Goal: Browse casually

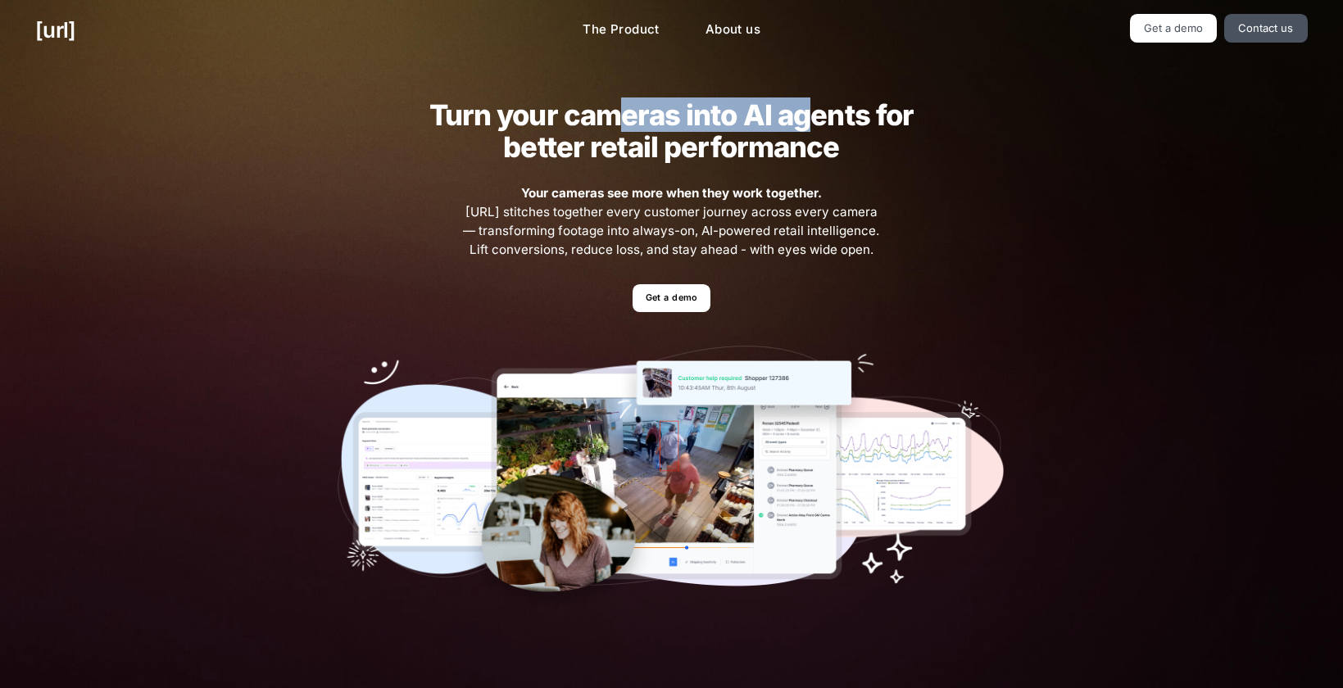
drag, startPoint x: 623, startPoint y: 127, endPoint x: 818, endPoint y: 125, distance: 195.0
click at [818, 125] on h2 "Turn your cameras into AI agents for better retail performance" at bounding box center [671, 131] width 536 height 64
click at [825, 147] on h2 "Turn your cameras into AI agents for better retail performance" at bounding box center [671, 131] width 536 height 64
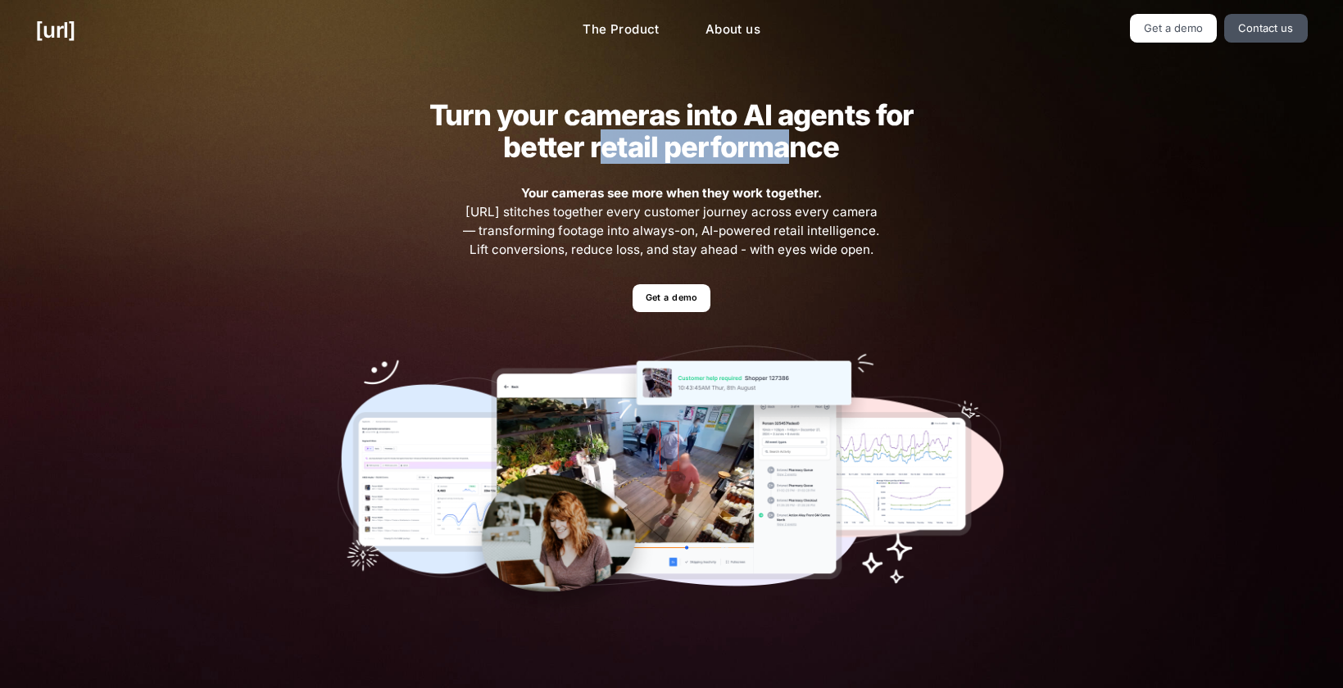
drag, startPoint x: 614, startPoint y: 154, endPoint x: 798, endPoint y: 153, distance: 183.5
click at [797, 152] on h2 "Turn your cameras into AI agents for better retail performance" at bounding box center [671, 131] width 536 height 64
click at [801, 160] on h2 "Turn your cameras into AI agents for better retail performance" at bounding box center [671, 131] width 536 height 64
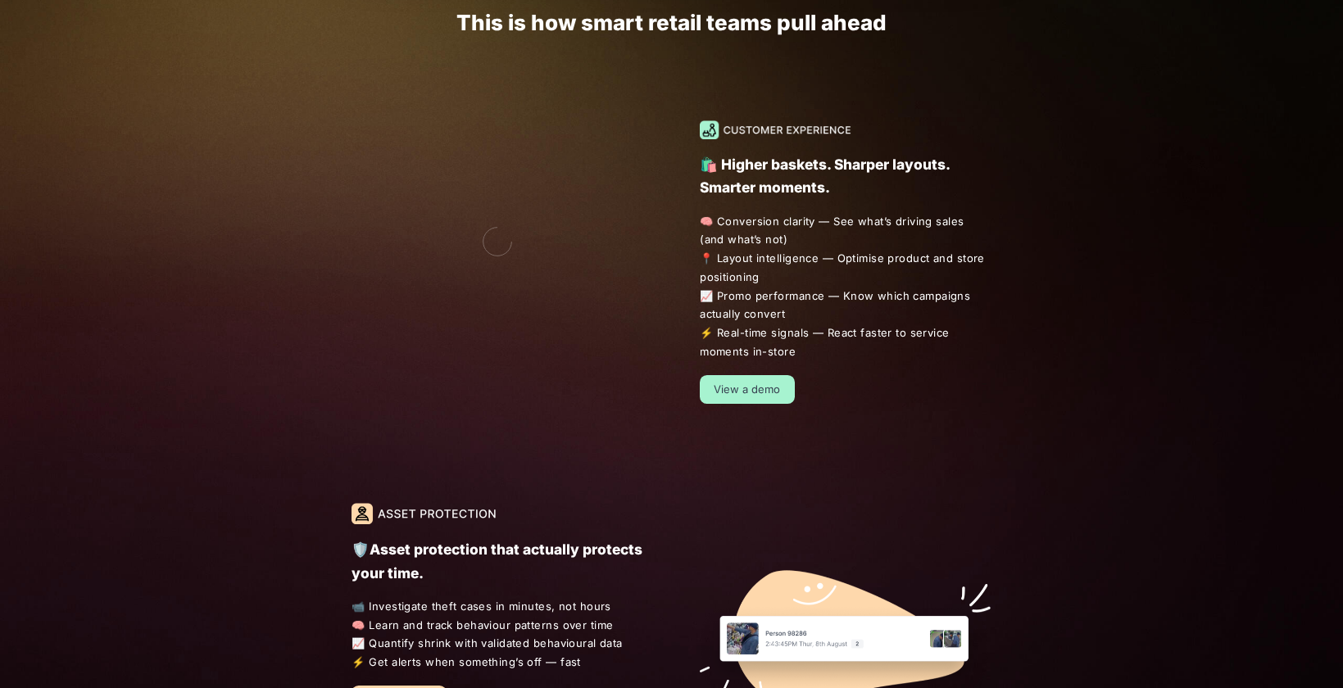
scroll to position [1007, 0]
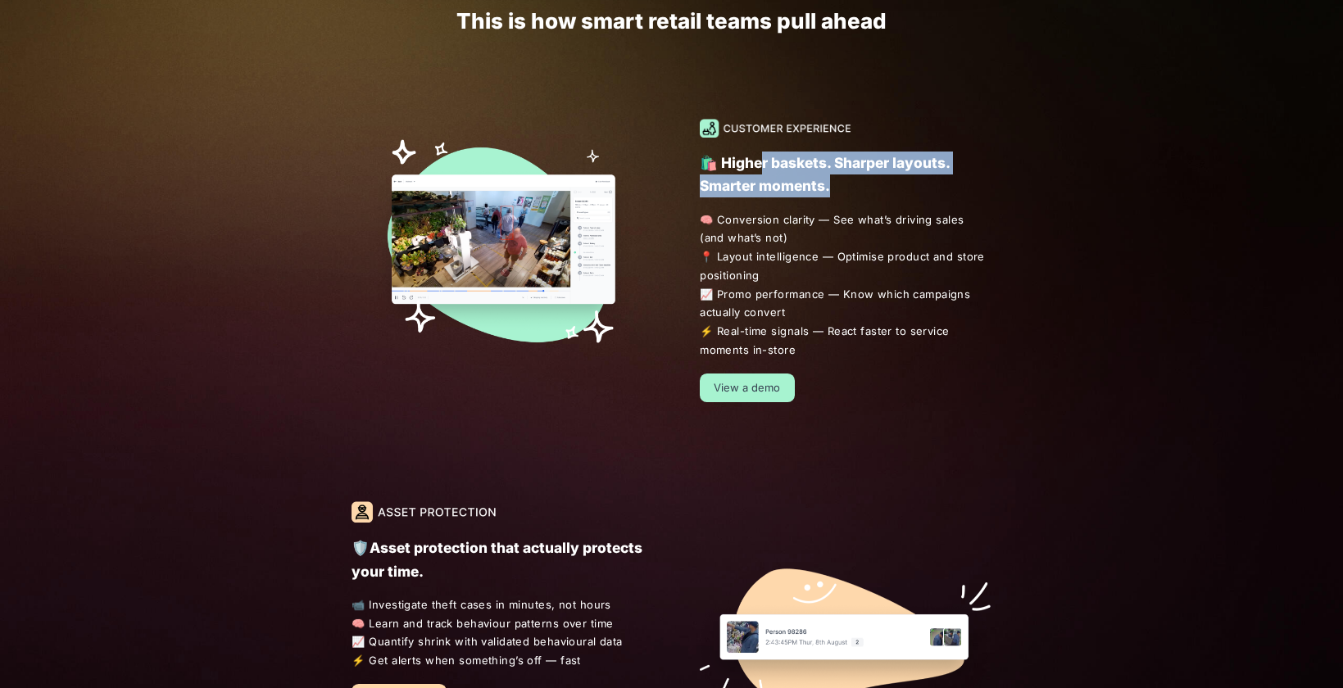
drag, startPoint x: 755, startPoint y: 168, endPoint x: 855, endPoint y: 197, distance: 104.2
click at [855, 197] on p "🛍️ Higher baskets. Sharper layouts. Smarter moments." at bounding box center [845, 175] width 291 height 46
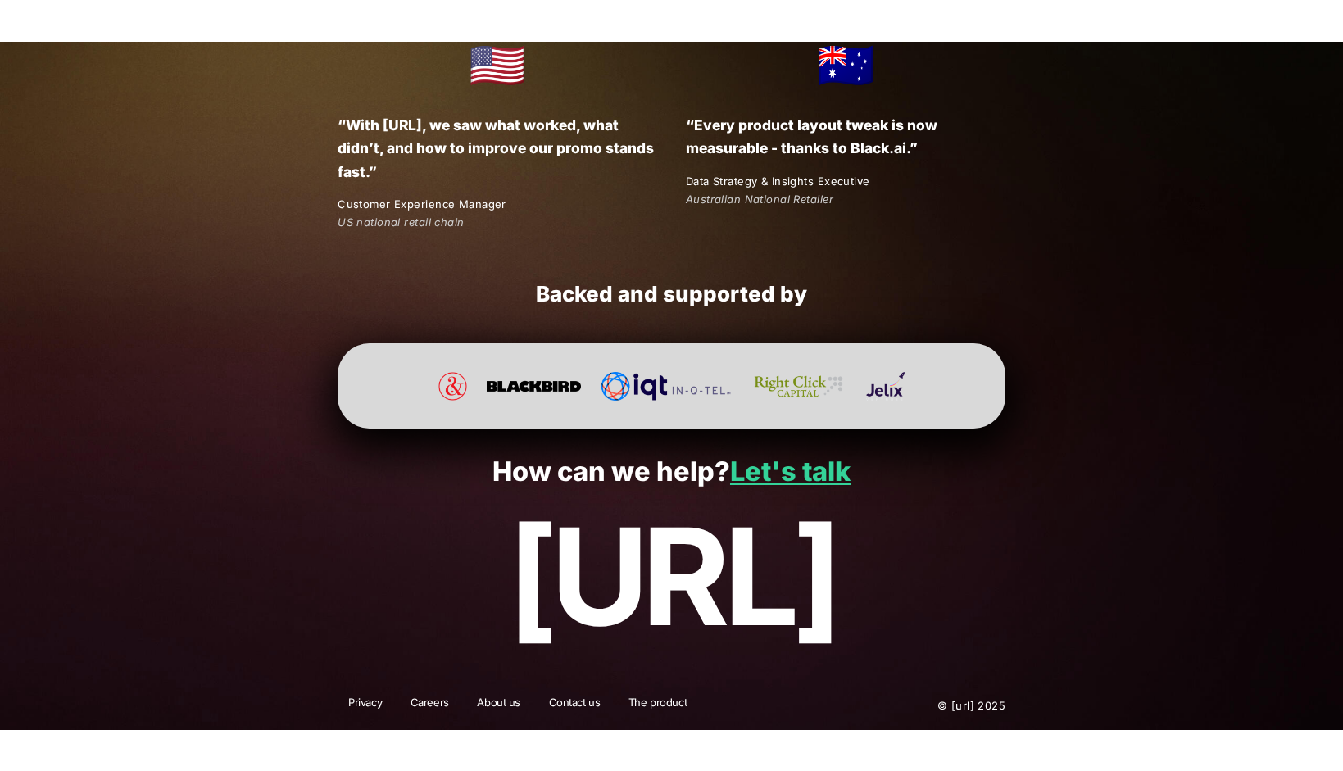
scroll to position [2929, 0]
